Goal: Task Accomplishment & Management: Manage account settings

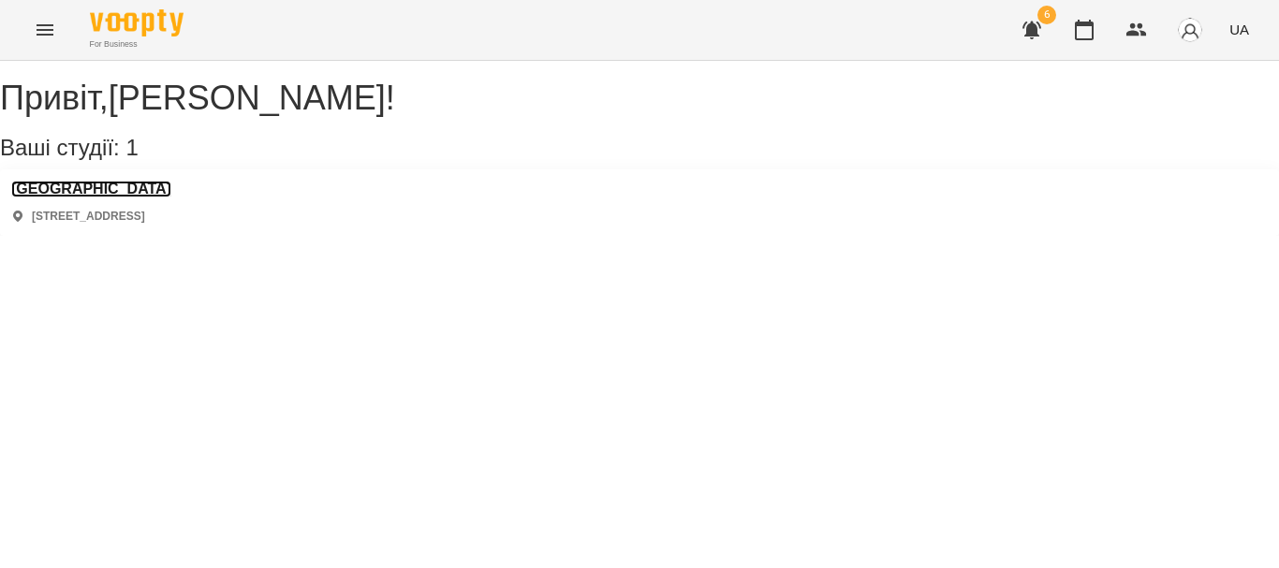
click at [106, 198] on h3 "[GEOGRAPHIC_DATA]" at bounding box center [91, 189] width 160 height 17
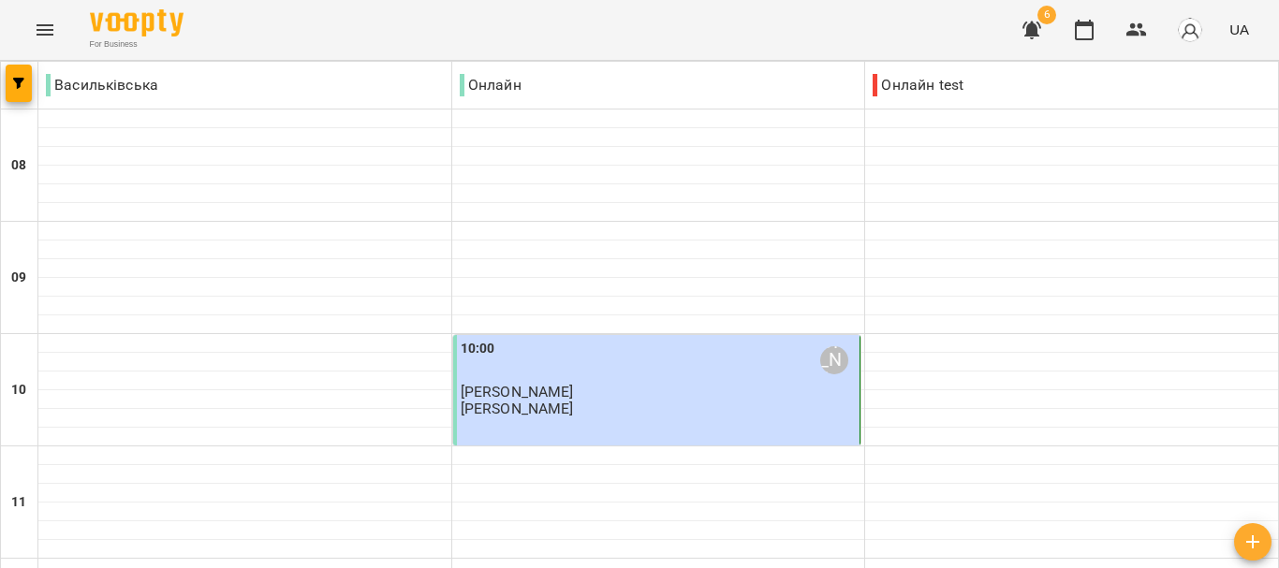
scroll to position [224, 0]
click at [671, 339] on div "10:00 [PERSON_NAME]" at bounding box center [659, 360] width 396 height 43
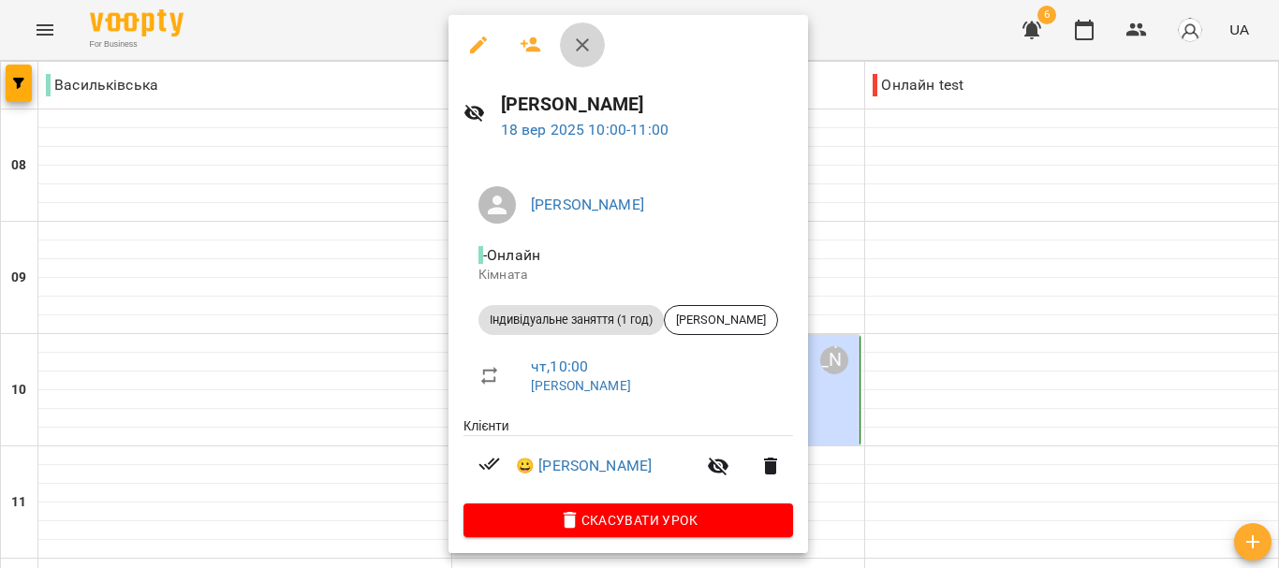
click at [585, 43] on icon "button" at bounding box center [582, 44] width 13 height 13
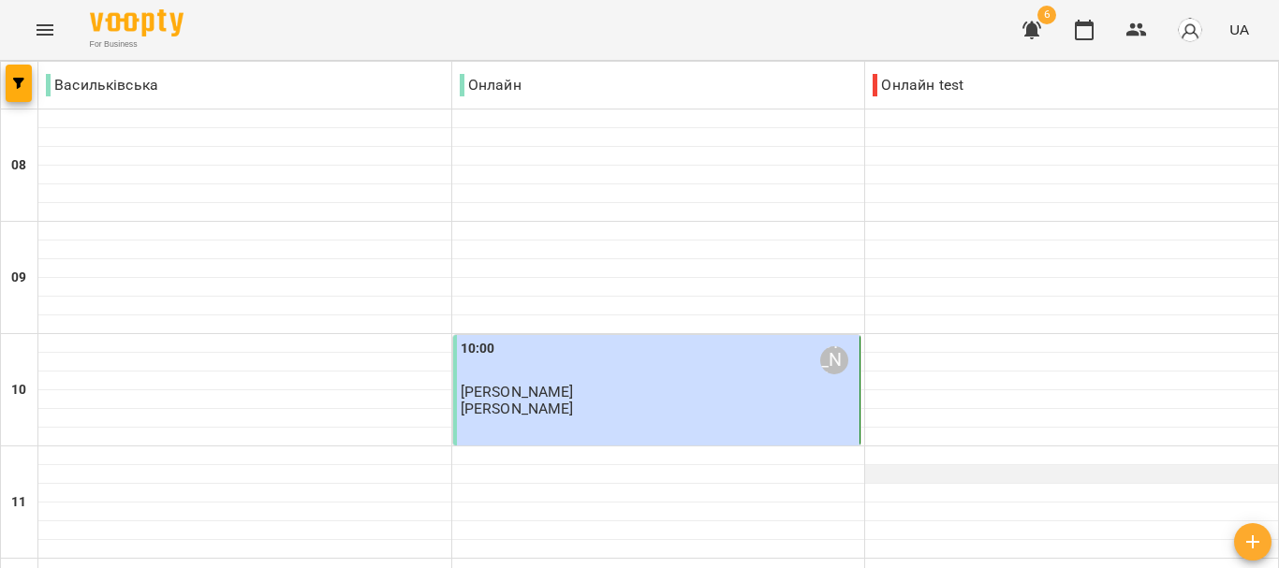
scroll to position [1351, 0]
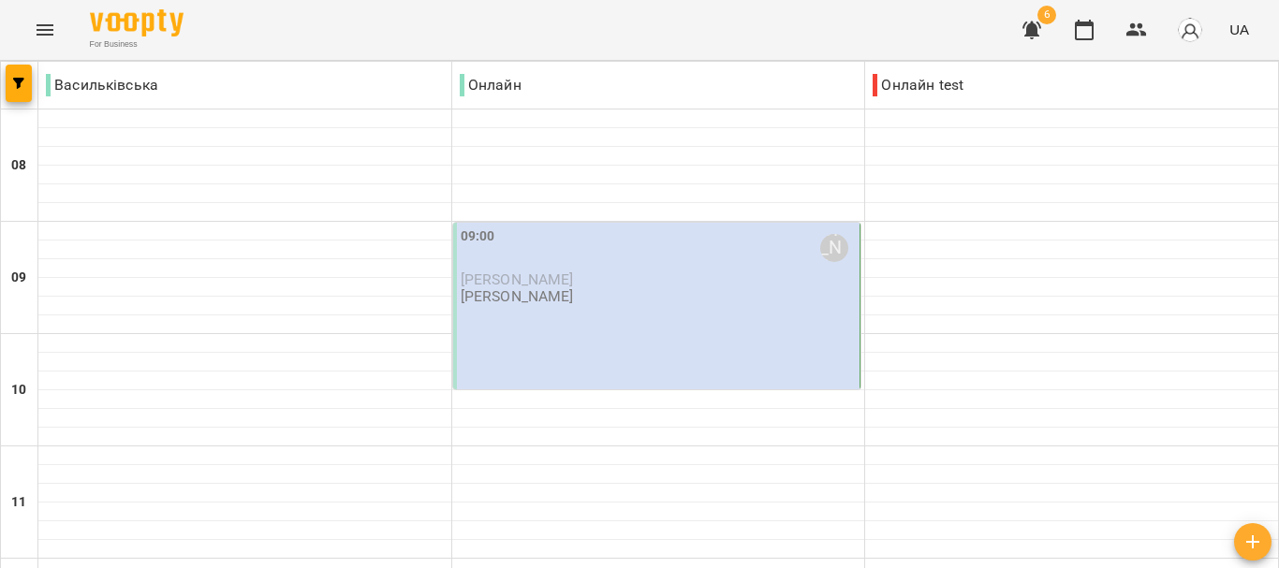
scroll to position [15, 0]
click at [600, 272] on p "[PERSON_NAME]" at bounding box center [659, 280] width 396 height 16
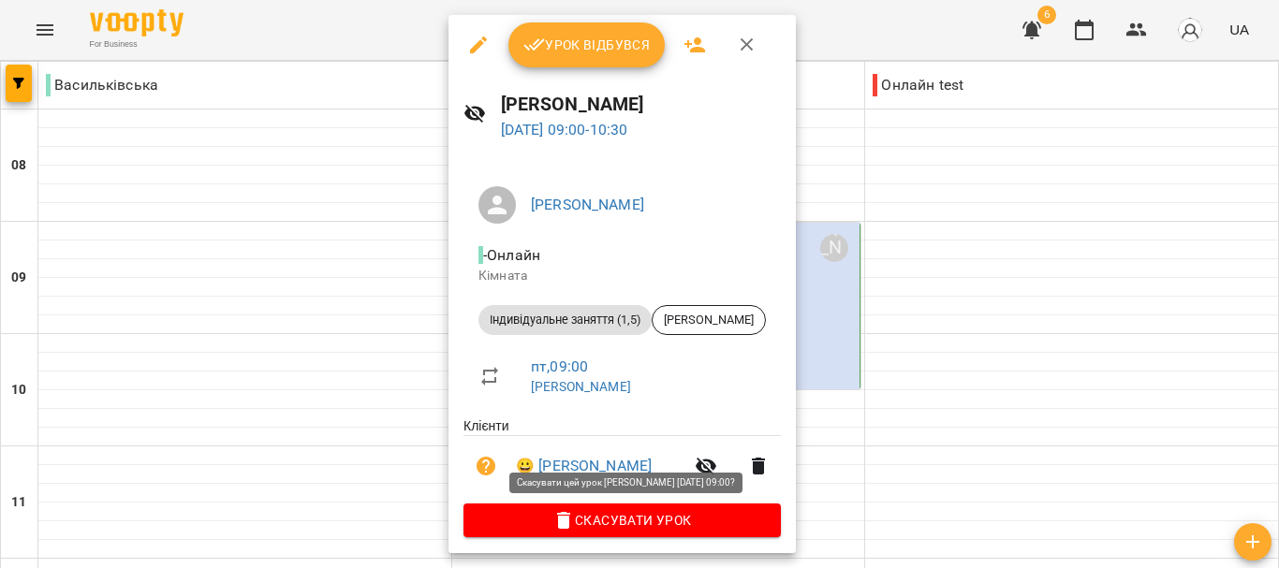
click at [609, 528] on span "Скасувати Урок" at bounding box center [621, 520] width 287 height 22
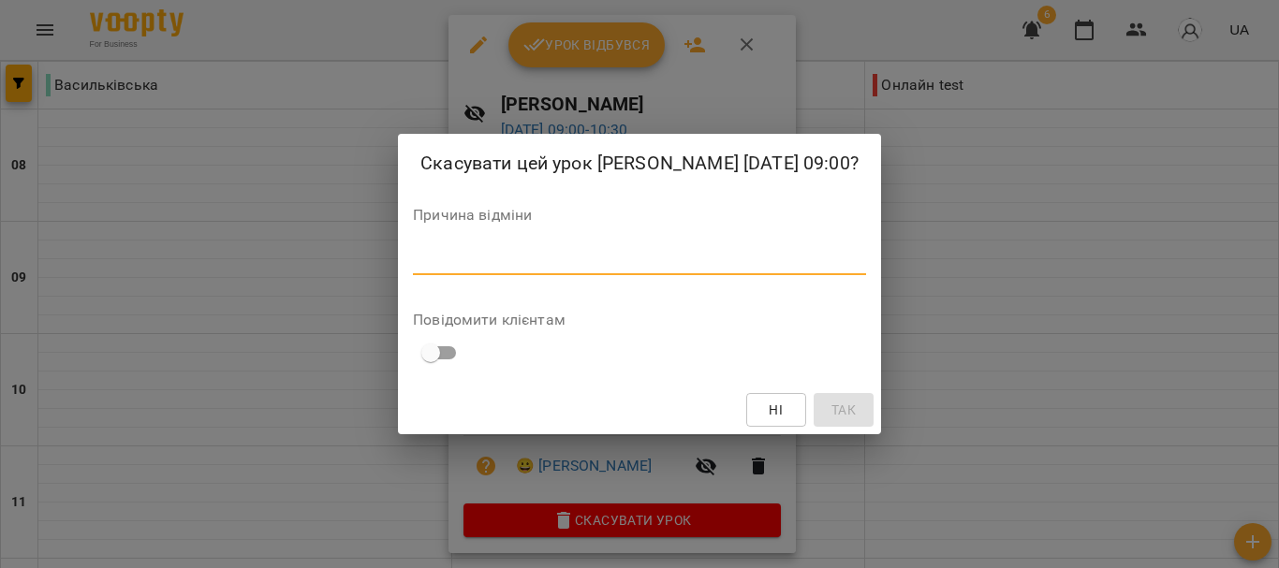
click at [507, 261] on textarea at bounding box center [639, 260] width 453 height 18
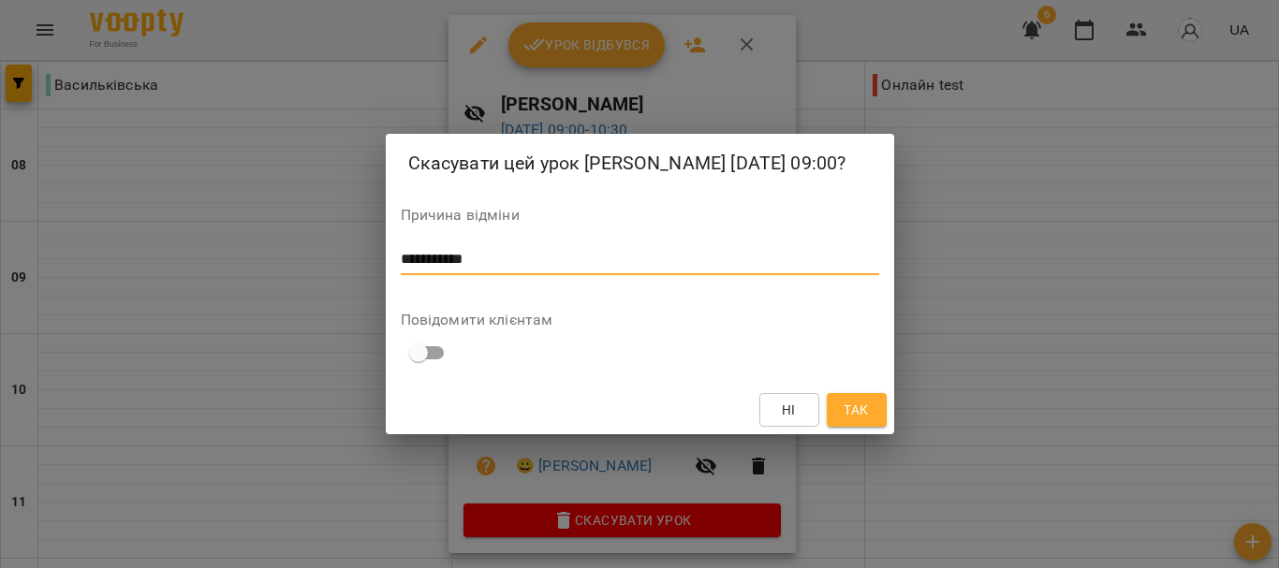
type textarea "**********"
click at [867, 404] on span "Так" at bounding box center [856, 410] width 24 height 22
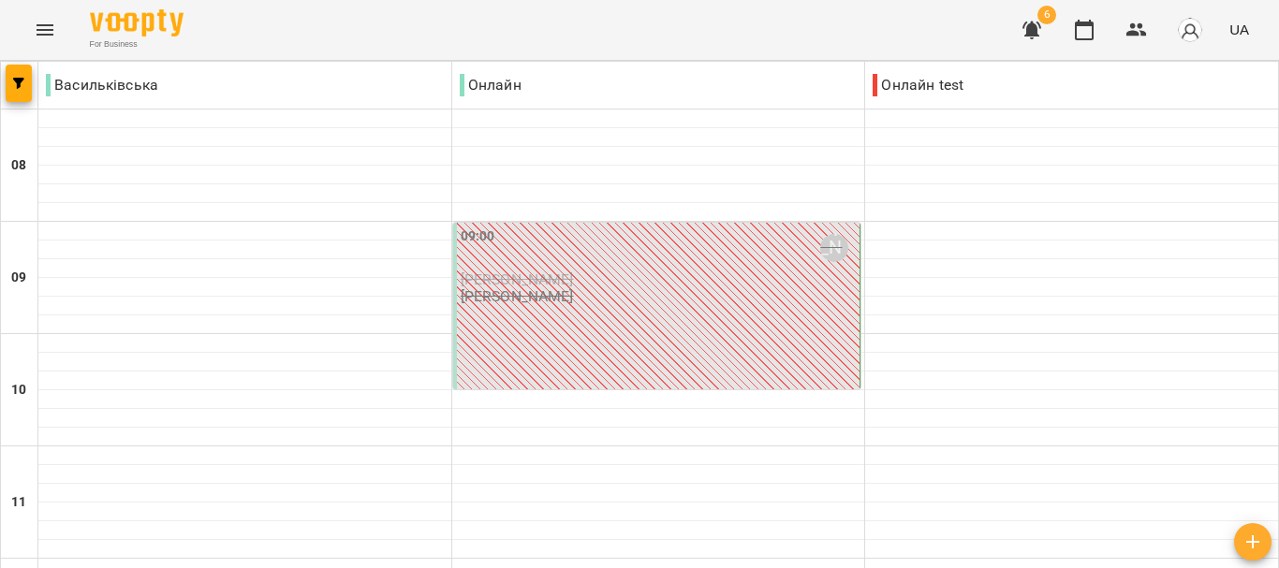
scroll to position [1169, 0]
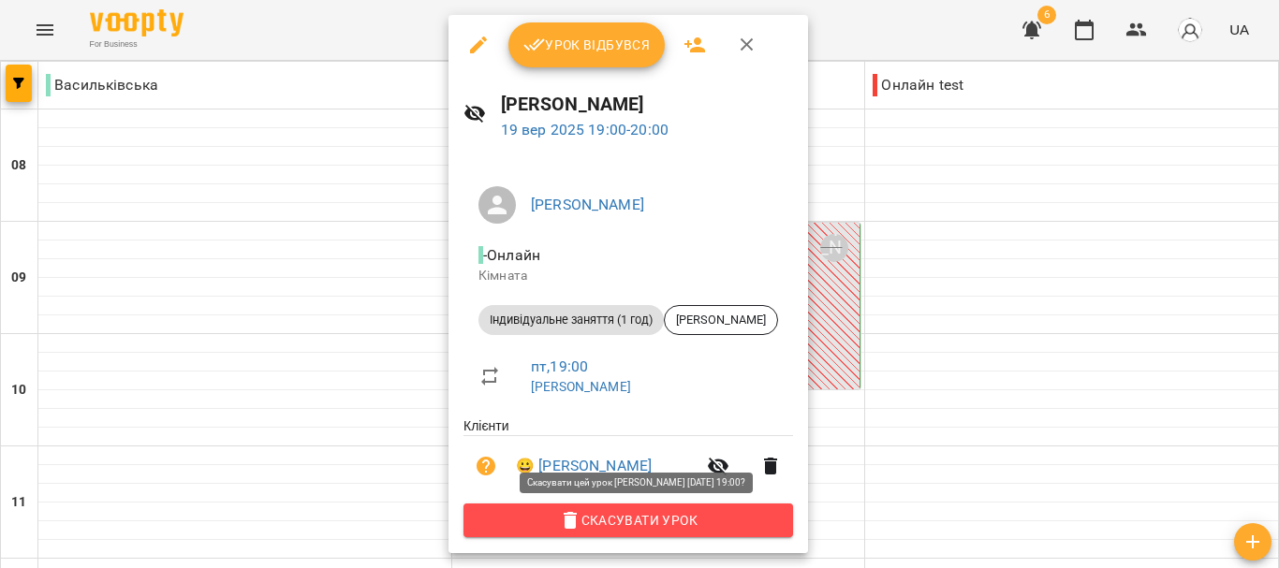
click at [607, 521] on span "Скасувати Урок" at bounding box center [628, 520] width 300 height 22
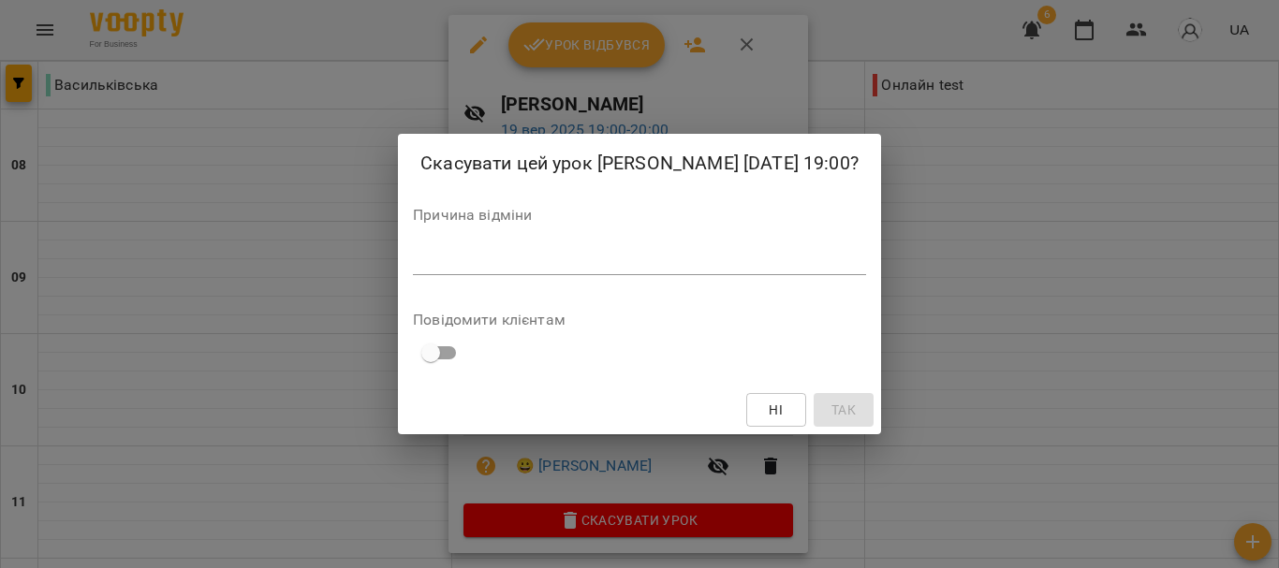
click at [519, 242] on div "Причина відміни *" at bounding box center [639, 245] width 453 height 75
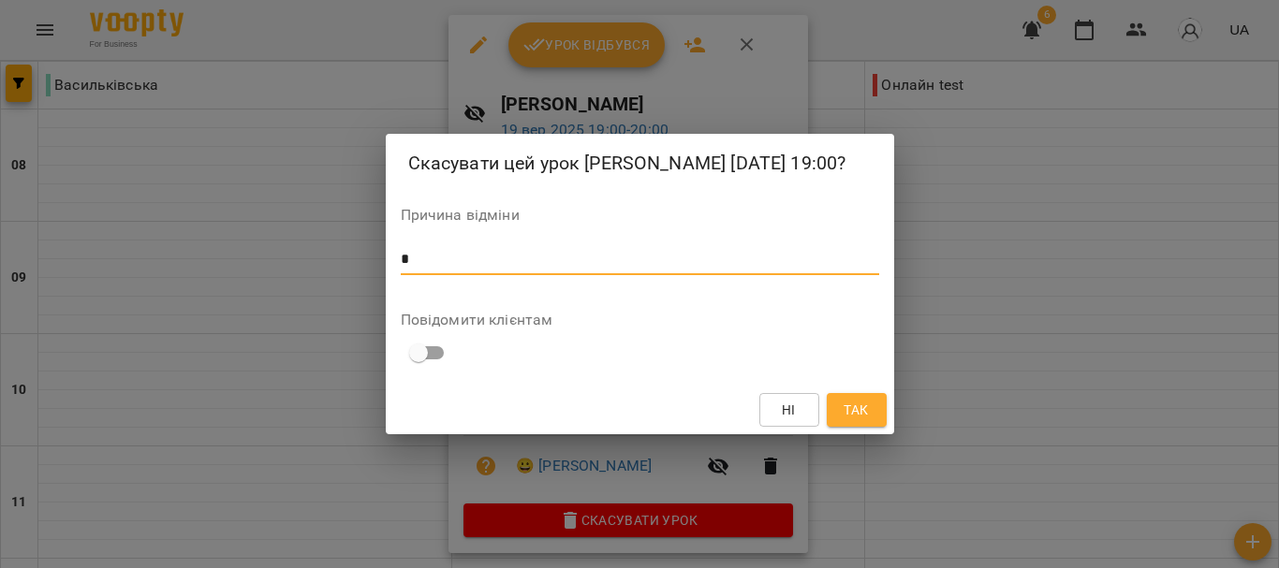
click at [474, 262] on textarea "*" at bounding box center [640, 260] width 478 height 18
type textarea "**********"
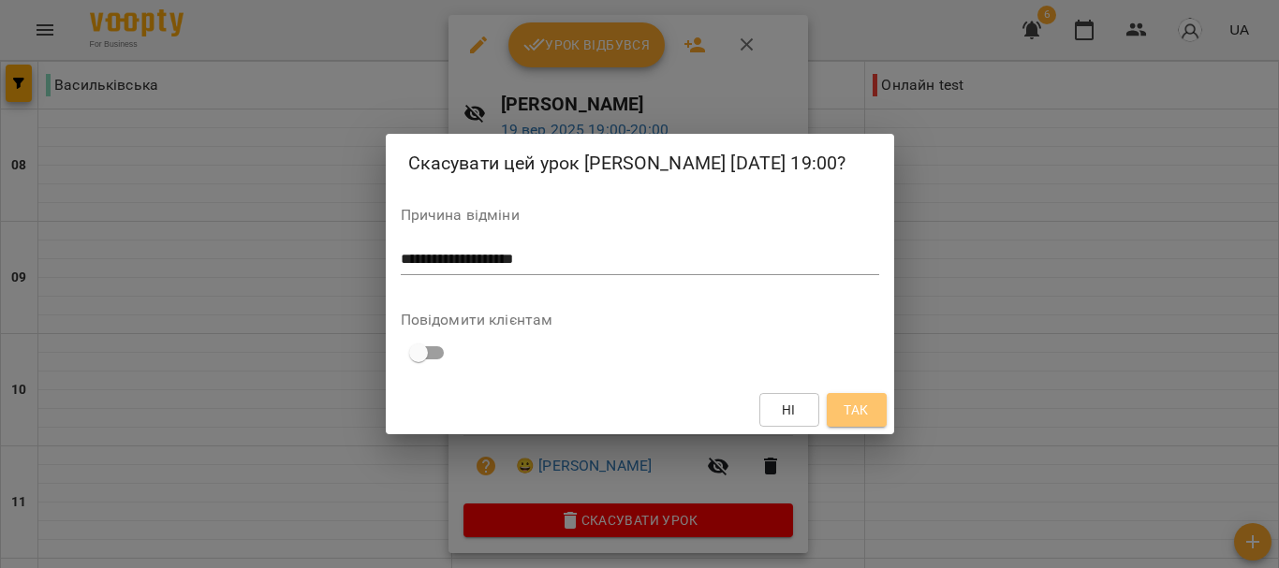
click at [875, 407] on button "Так" at bounding box center [857, 410] width 60 height 34
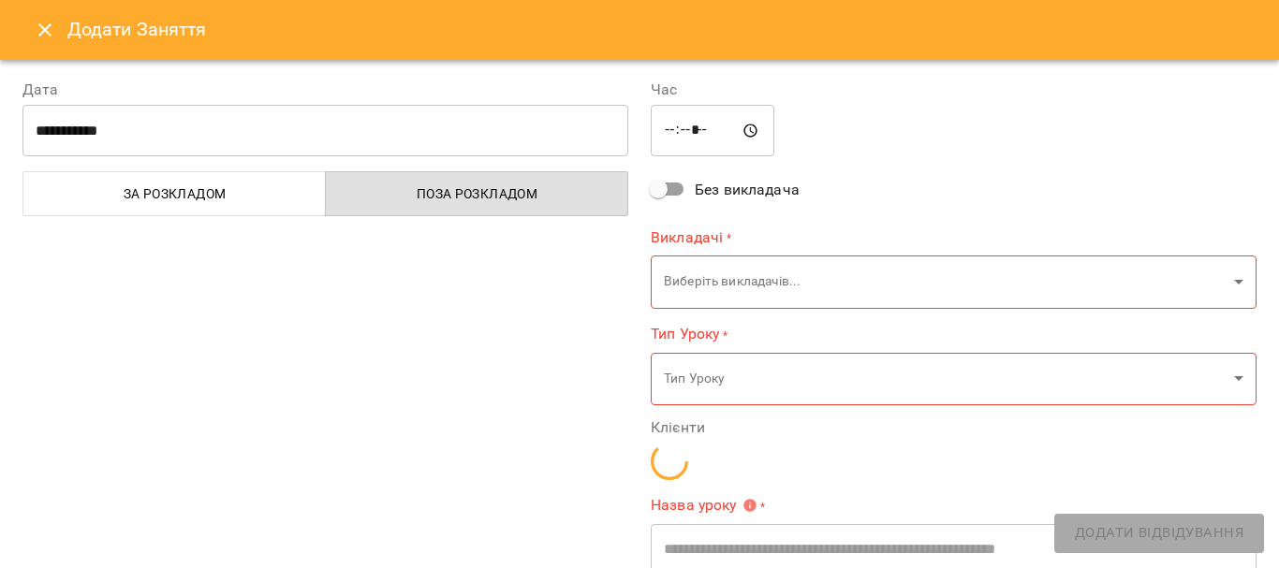
type input "**********"
